Goal: Navigation & Orientation: Find specific page/section

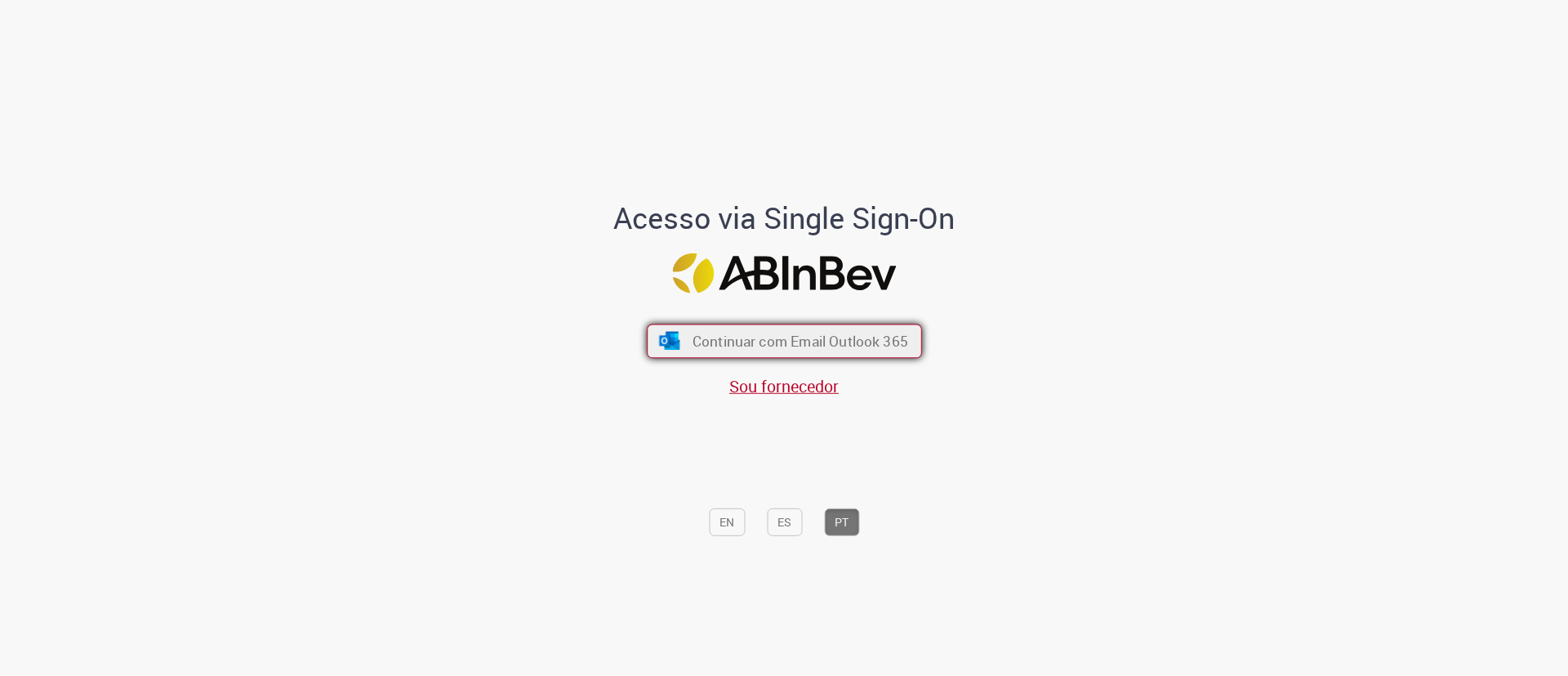
click at [698, 323] on button "Continuar com Email Outlook 365" at bounding box center [784, 340] width 276 height 34
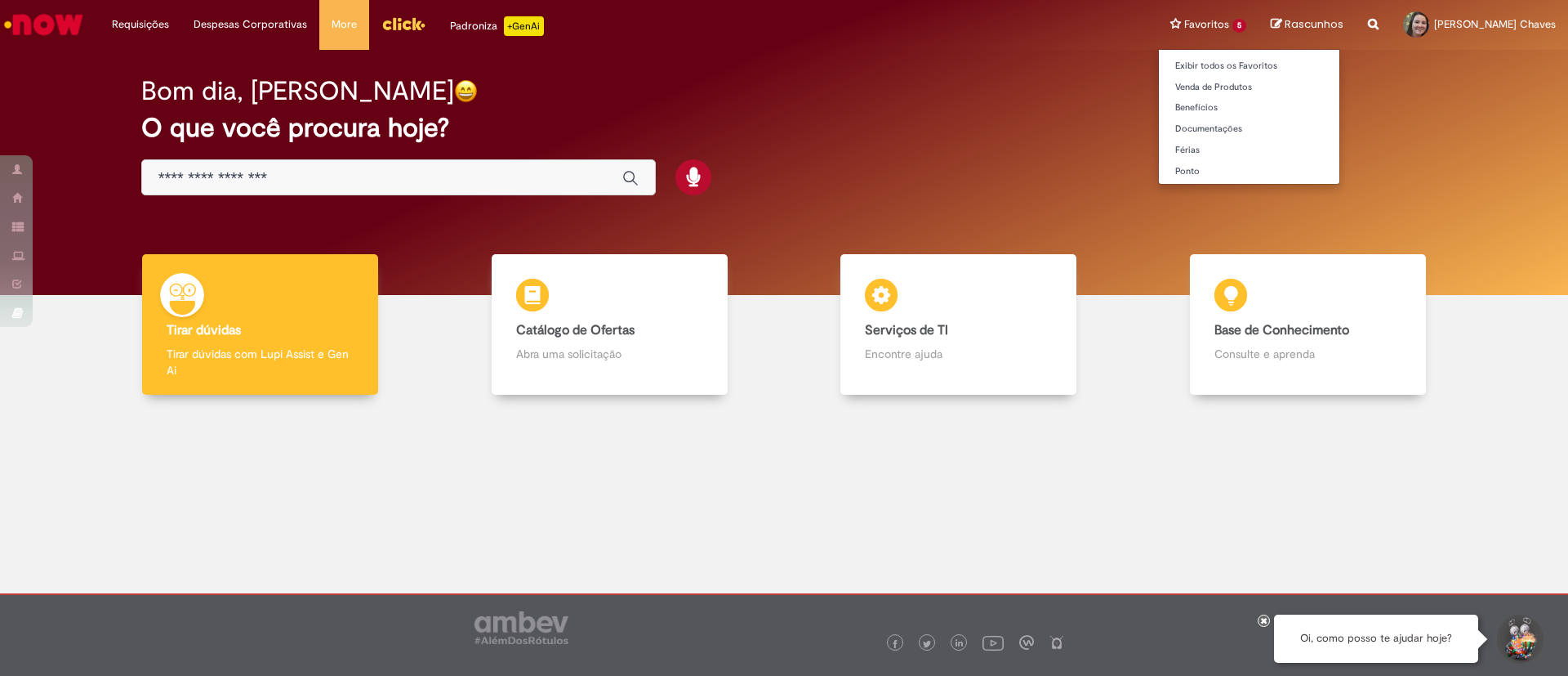
click at [1214, 26] on li "Favoritos 5 Exibir todos os Favoritos Venda de Produtos Benefícios Documentaçõe…" at bounding box center [1209, 25] width 101 height 49
click at [1182, 172] on link "Ponto" at bounding box center [1248, 171] width 180 height 18
